Goal: Task Accomplishment & Management: Manage account settings

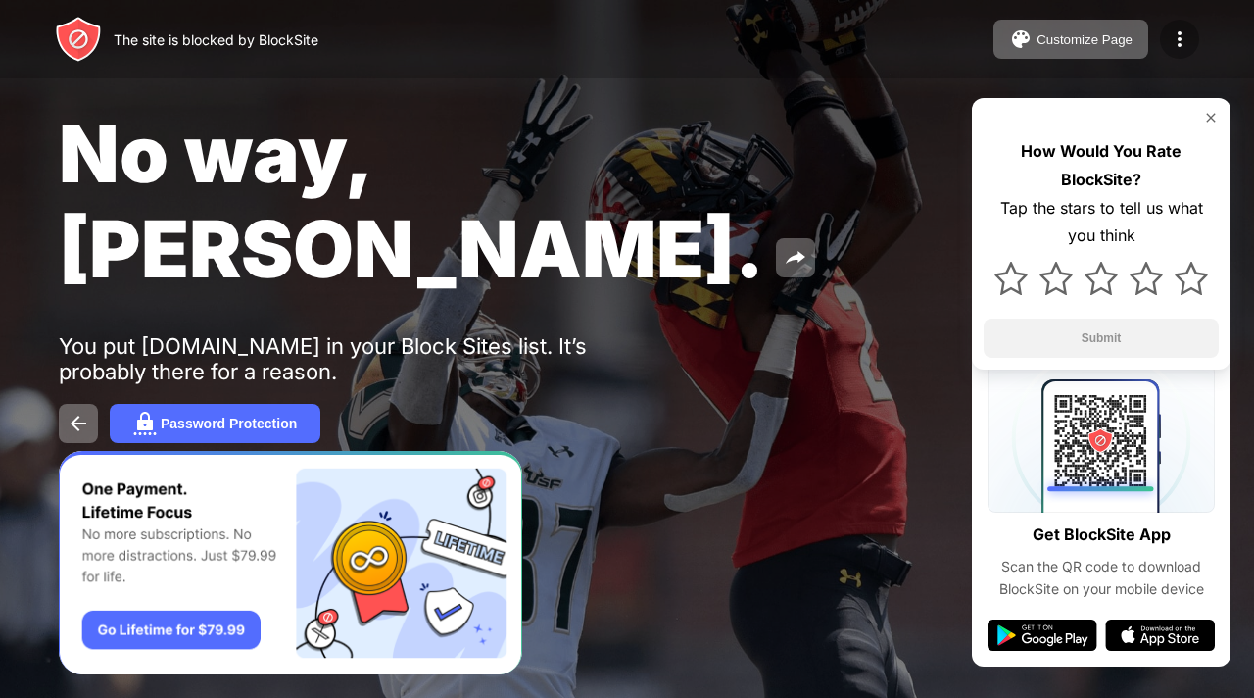
click at [1184, 37] on img at bounding box center [1180, 39] width 24 height 24
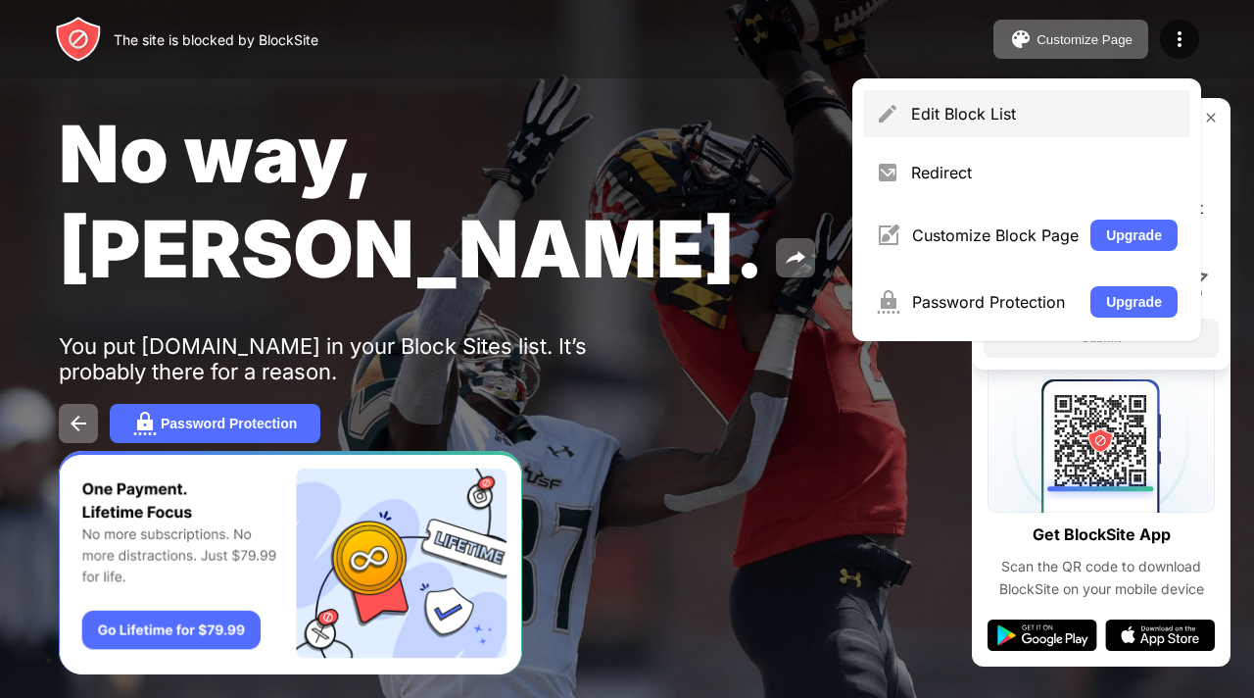
click at [990, 123] on div "Edit Block List" at bounding box center [1026, 113] width 325 height 47
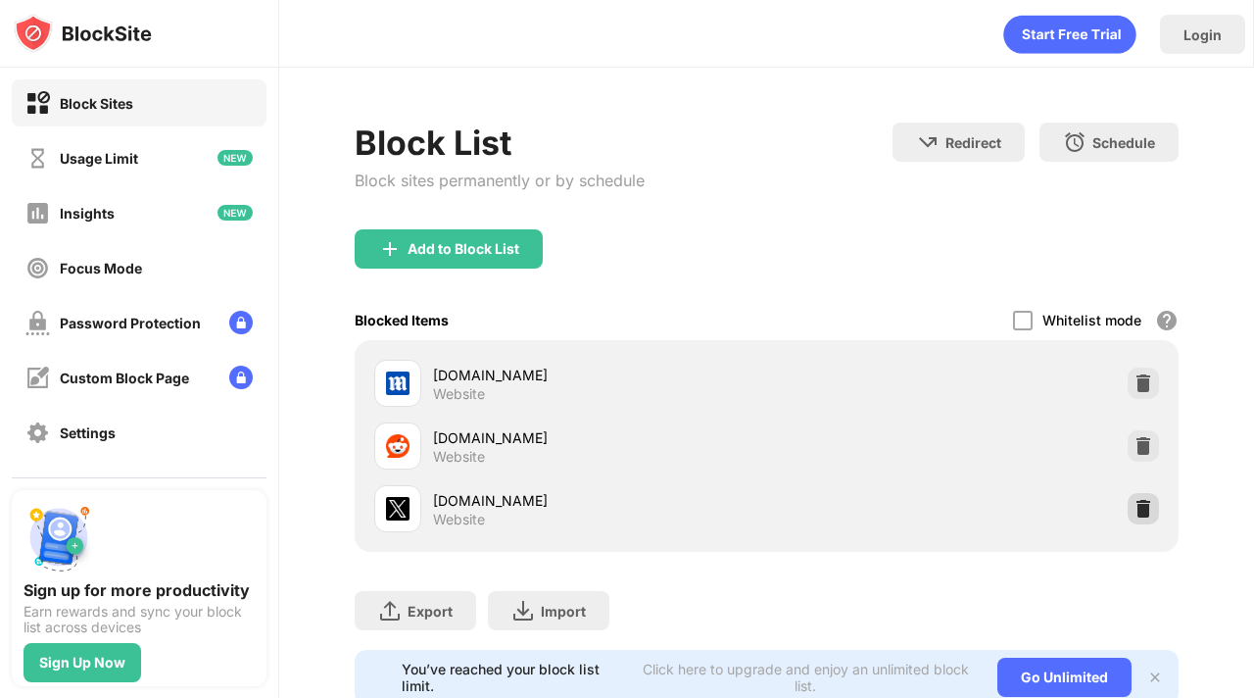
click at [1144, 505] on img at bounding box center [1144, 509] width 20 height 20
